Goal: Transaction & Acquisition: Purchase product/service

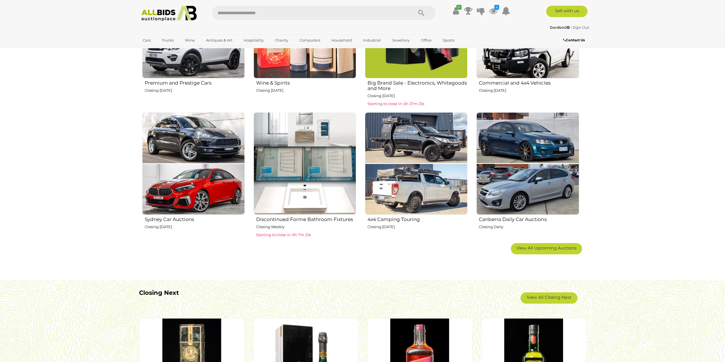
scroll to position [399, 0]
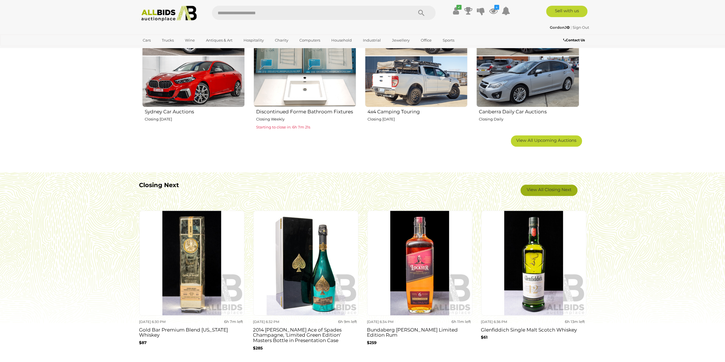
click at [549, 187] on link "View All Closing Next" at bounding box center [549, 190] width 57 height 11
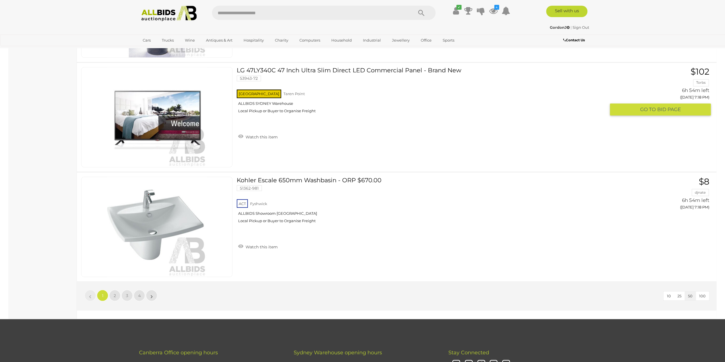
scroll to position [5302, 0]
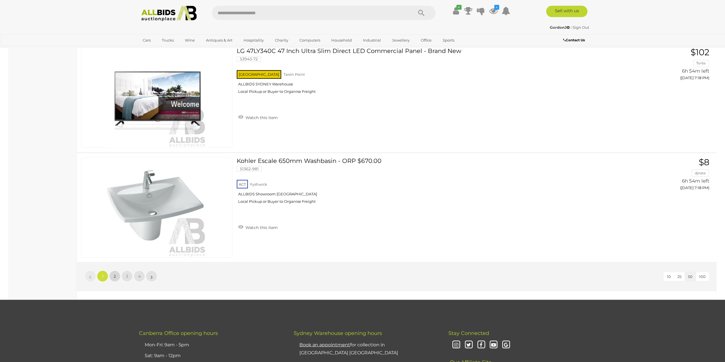
click at [117, 270] on link "2" at bounding box center [114, 275] width 11 height 11
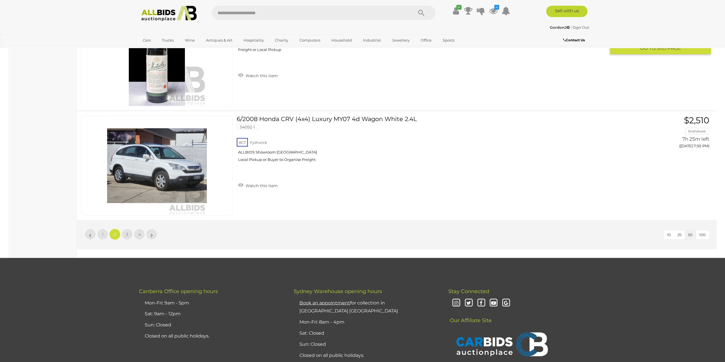
scroll to position [5350, 0]
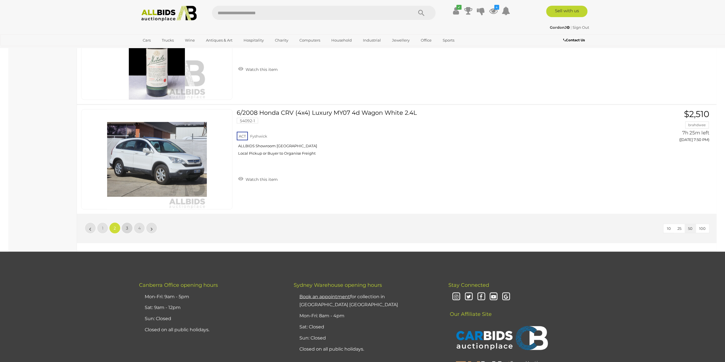
click at [129, 222] on link "3" at bounding box center [126, 227] width 11 height 11
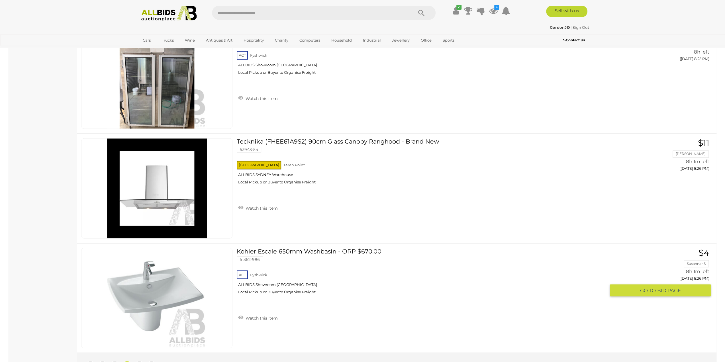
scroll to position [5293, 0]
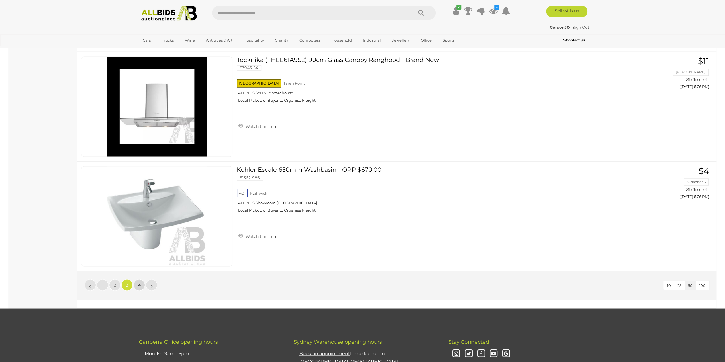
click at [137, 279] on link "4" at bounding box center [139, 284] width 11 height 11
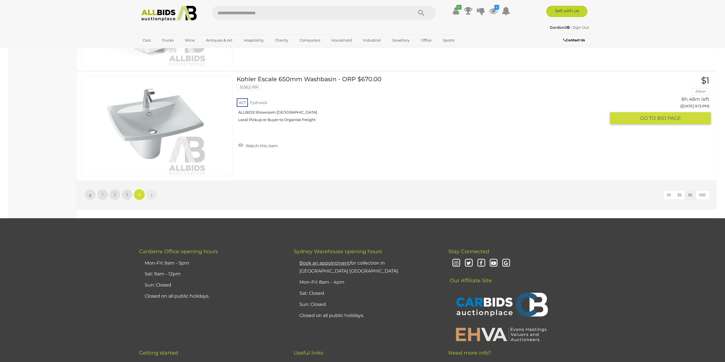
scroll to position [2328, 0]
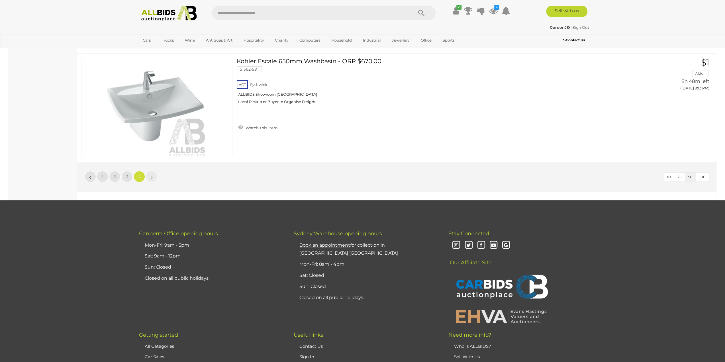
click at [152, 7] on img at bounding box center [169, 14] width 62 height 16
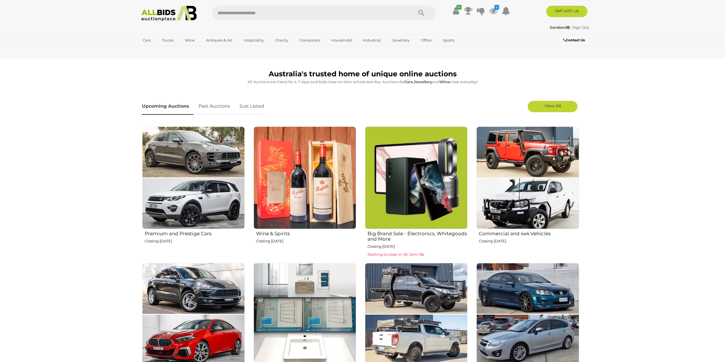
scroll to position [171, 0]
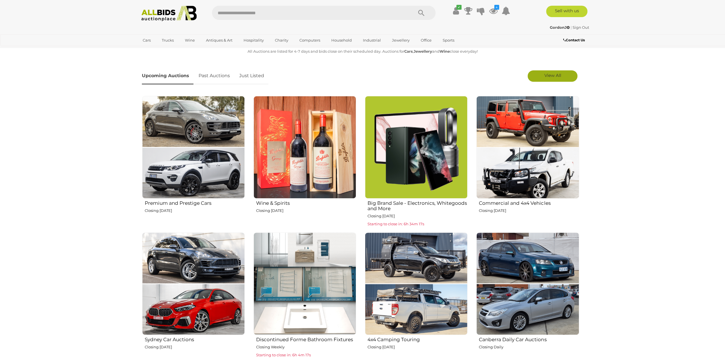
click at [556, 75] on span "View All" at bounding box center [552, 75] width 17 height 5
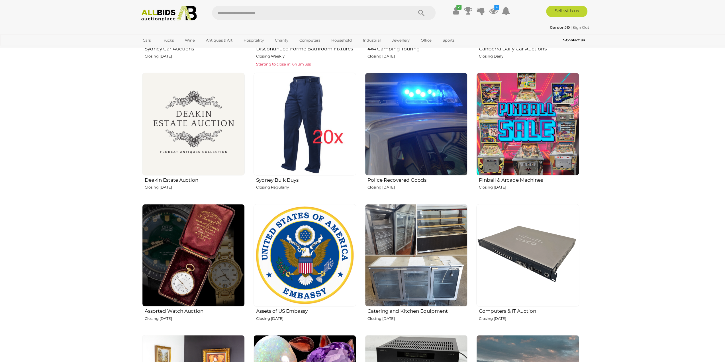
scroll to position [456, 0]
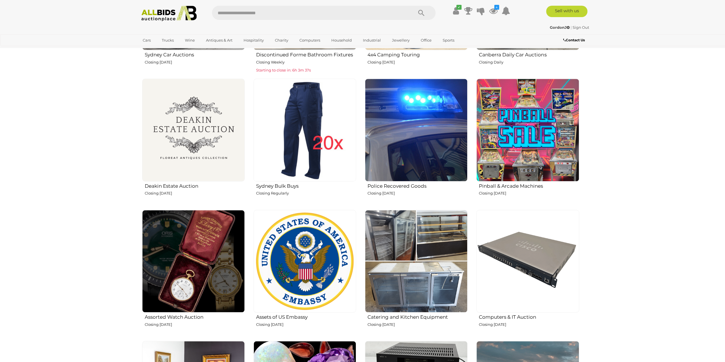
click at [411, 146] on img at bounding box center [416, 130] width 103 height 103
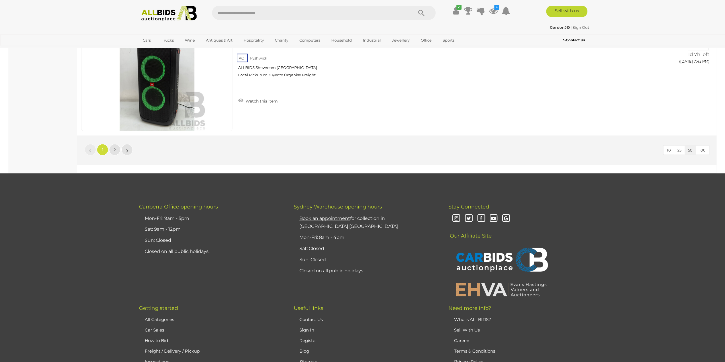
scroll to position [5501, 0]
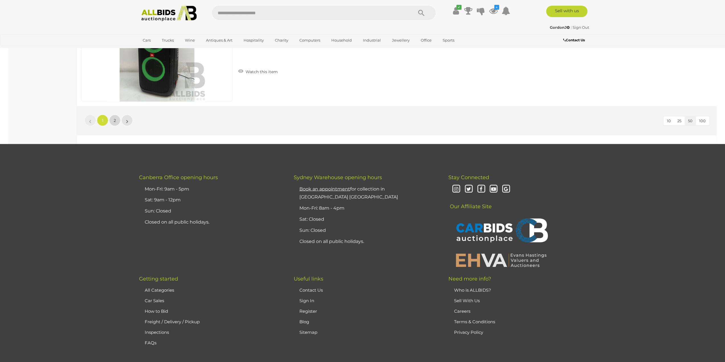
click at [110, 115] on link "2" at bounding box center [114, 120] width 11 height 11
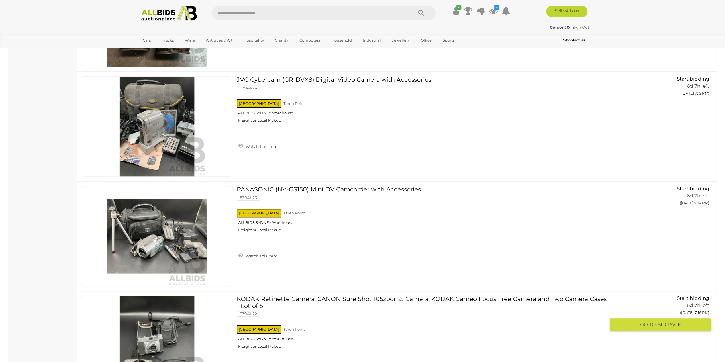
scroll to position [4852, 0]
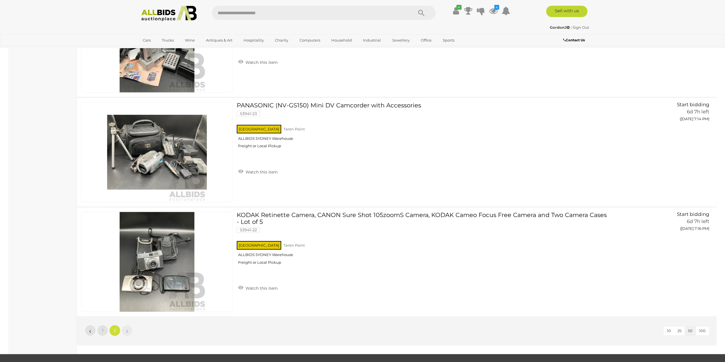
scroll to position [64, 0]
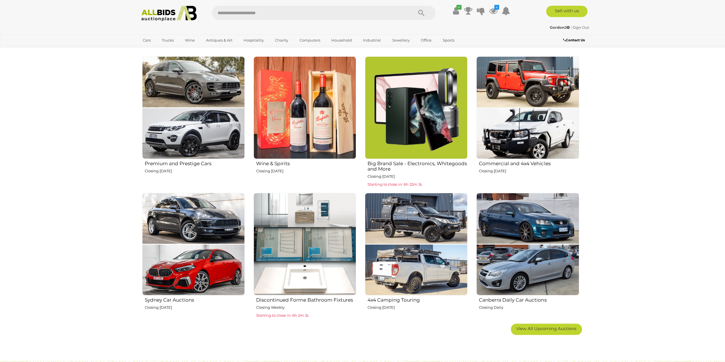
scroll to position [143, 0]
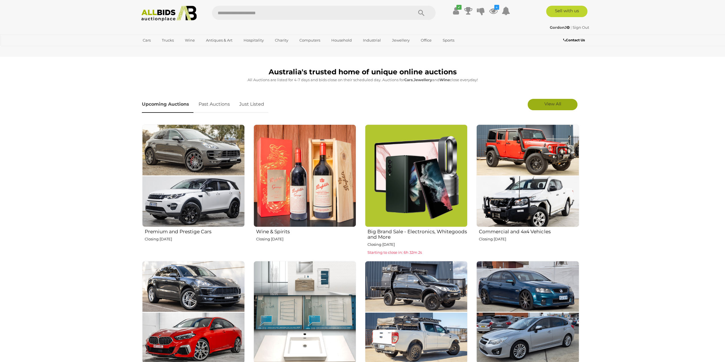
click at [558, 101] on span "View All" at bounding box center [552, 103] width 17 height 5
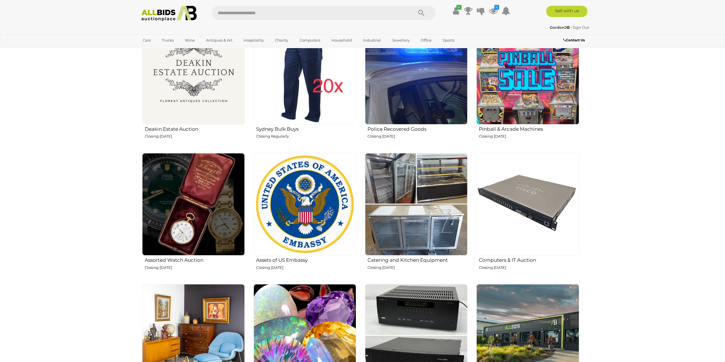
scroll to position [570, 0]
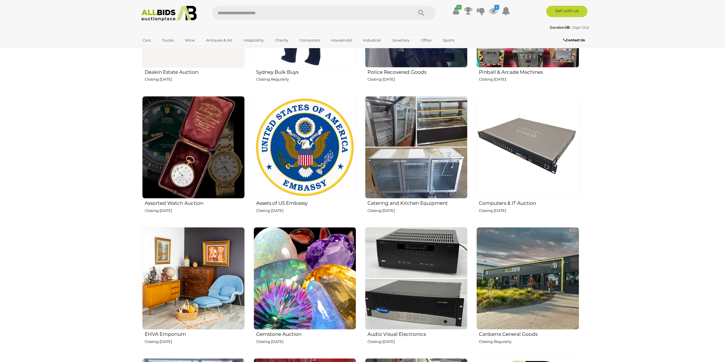
click at [308, 164] on img at bounding box center [305, 147] width 103 height 103
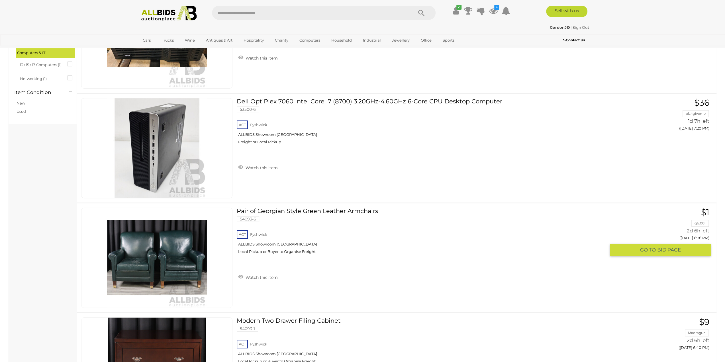
scroll to position [143, 0]
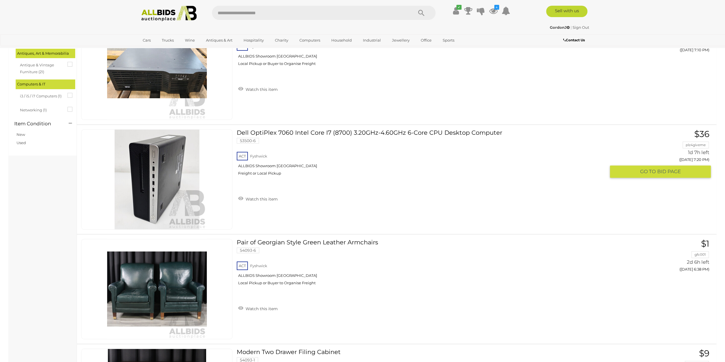
click at [334, 132] on link "Dell OptiPlex 7060 Intel Core I7 (8700) 3.20GHz-4.60GHz 6-Core CPU Desktop Comp…" at bounding box center [423, 154] width 365 height 51
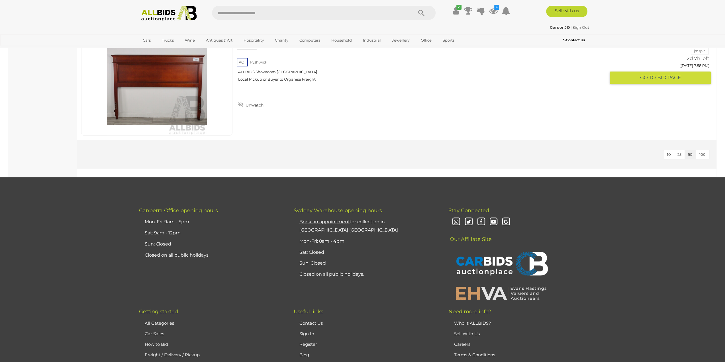
scroll to position [2546, 0]
